Goal: Task Accomplishment & Management: Manage account settings

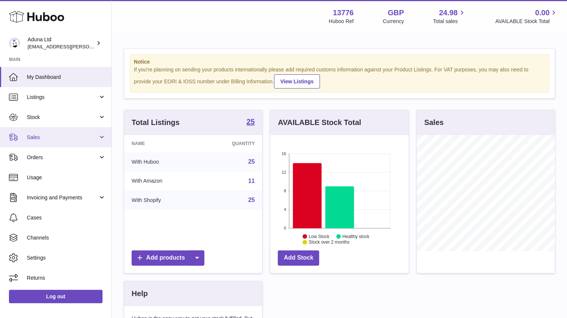
scroll to position [116, 138]
click at [50, 146] on link "Sales" at bounding box center [55, 137] width 111 height 20
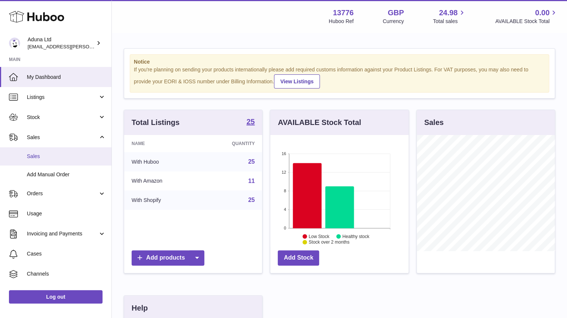
click at [41, 160] on link "Sales" at bounding box center [55, 157] width 111 height 18
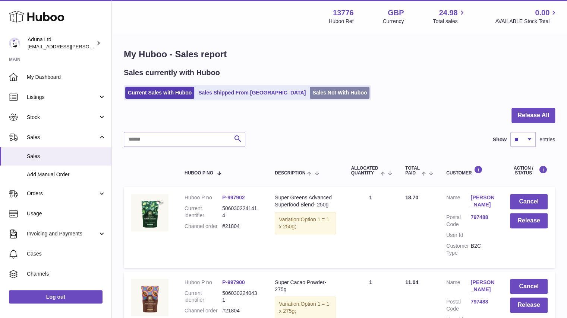
click at [310, 88] on link "Sales Not With Huboo" at bounding box center [340, 93] width 60 height 12
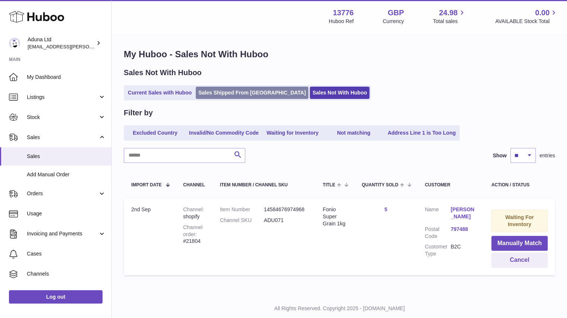
click at [228, 88] on link "Sales Shipped From Huboo" at bounding box center [252, 93] width 112 height 12
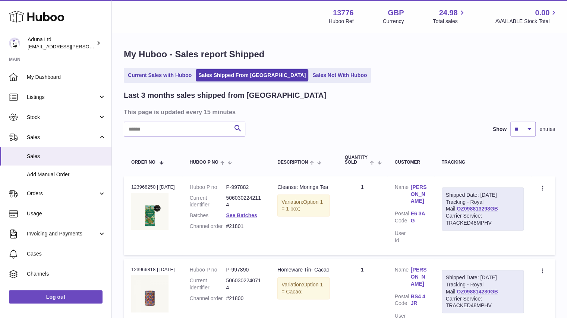
click at [183, 70] on link "Current Sales with Huboo" at bounding box center [159, 75] width 69 height 12
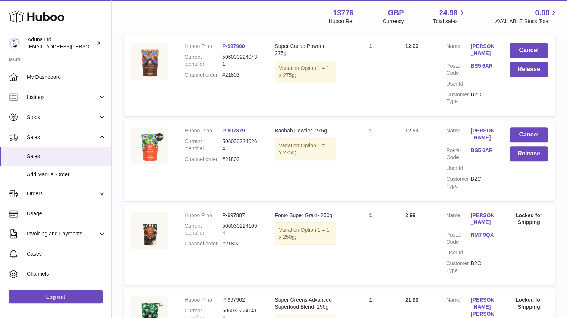
scroll to position [404, 0]
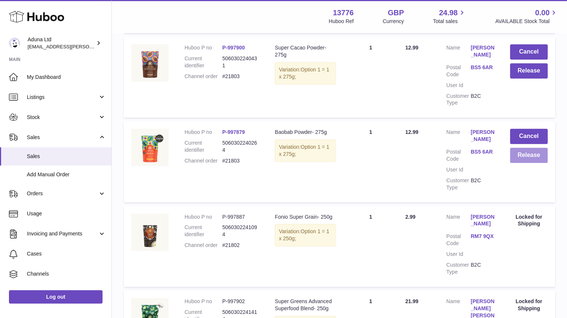
click at [530, 155] on button "Release" at bounding box center [529, 155] width 38 height 15
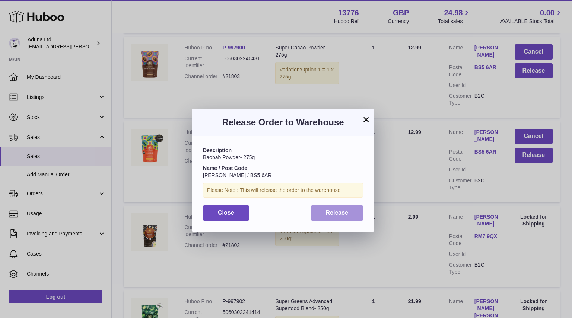
click at [334, 214] on span "Release" at bounding box center [337, 213] width 23 height 6
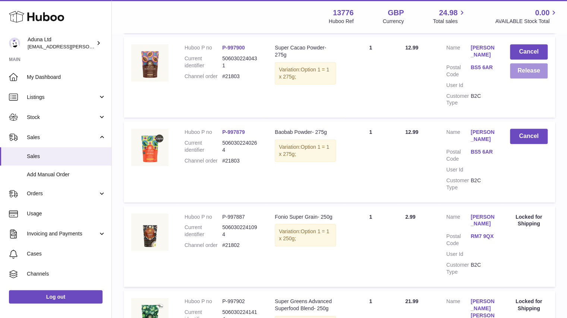
click at [525, 72] on button "Release" at bounding box center [529, 70] width 38 height 15
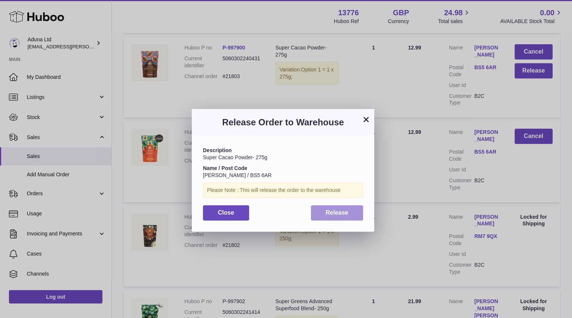
click at [346, 211] on span "Release" at bounding box center [337, 213] width 23 height 6
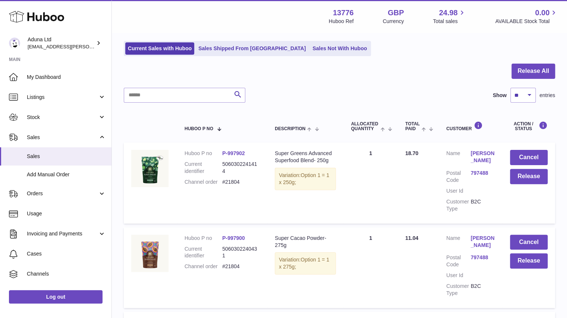
scroll to position [33, 0]
